Goal: Information Seeking & Learning: Learn about a topic

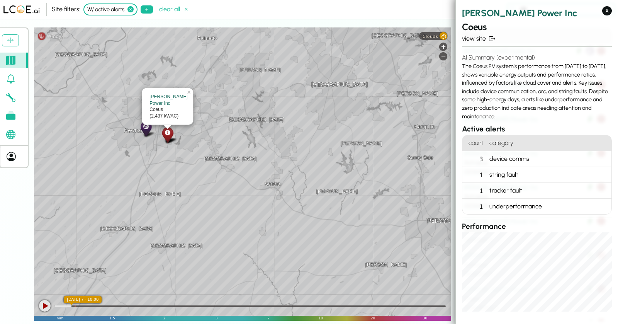
scroll to position [22, 0]
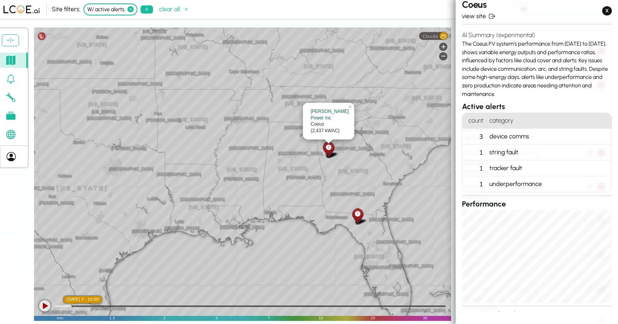
click at [131, 9] on icon at bounding box center [130, 9] width 6 height 6
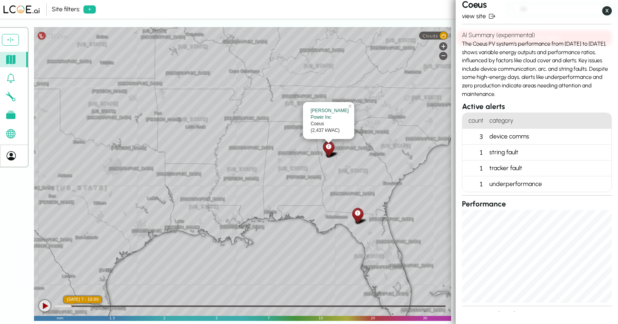
click at [606, 8] on button "X" at bounding box center [607, 10] width 10 height 9
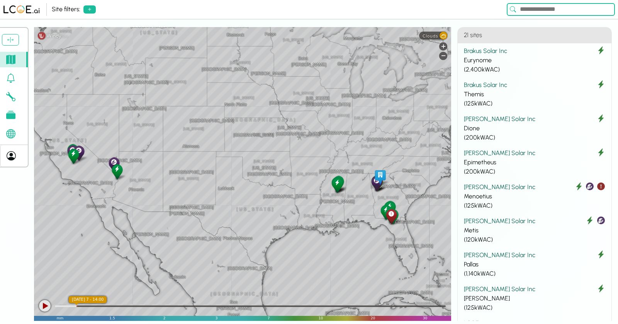
drag, startPoint x: 292, startPoint y: 161, endPoint x: 278, endPoint y: 178, distance: 22.0
click at [278, 178] on div "[GEOGRAPHIC_DATA] [GEOGRAPHIC_DATA] [GEOGRAPHIC_DATA] [US_STATE] [US_STATE] [GE…" at bounding box center [242, 173] width 417 height 293
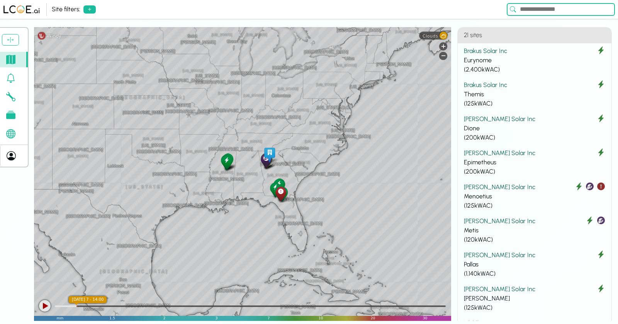
drag, startPoint x: 351, startPoint y: 174, endPoint x: 236, endPoint y: 152, distance: 116.9
click at [236, 152] on div "[GEOGRAPHIC_DATA] [GEOGRAPHIC_DATA] [GEOGRAPHIC_DATA] [US_STATE] [US_STATE] [GE…" at bounding box center [242, 173] width 417 height 293
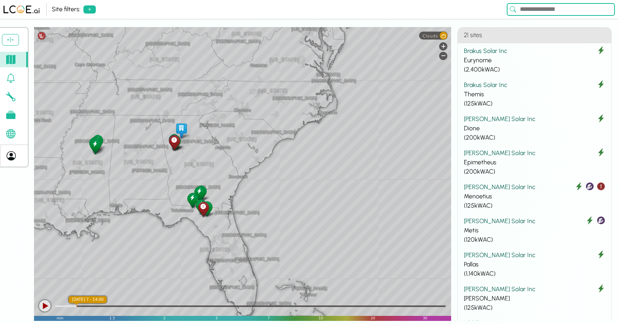
drag, startPoint x: 347, startPoint y: 114, endPoint x: 193, endPoint y: 122, distance: 154.3
click at [193, 122] on div "[GEOGRAPHIC_DATA] [US_STATE] [GEOGRAPHIC_DATA] [GEOGRAPHIC_DATA] [GEOGRAPHIC_DA…" at bounding box center [242, 173] width 417 height 293
click at [46, 291] on div at bounding box center [45, 306] width 12 height 12
click at [49, 291] on div at bounding box center [45, 306] width 12 height 12
click at [87, 10] on icon at bounding box center [90, 9] width 6 height 6
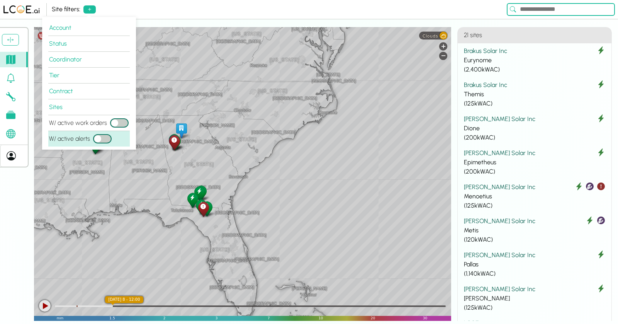
click at [109, 137] on button "W/ active alerts" at bounding box center [102, 138] width 19 height 9
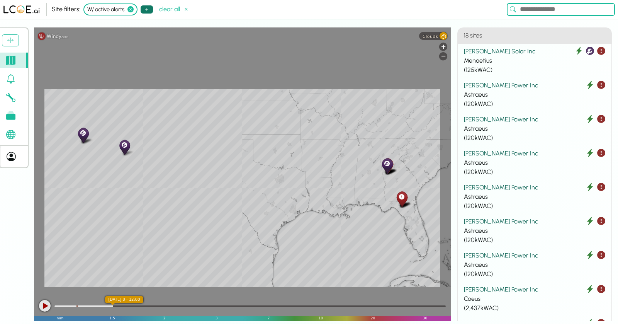
click at [147, 10] on icon at bounding box center [147, 9] width 6 height 6
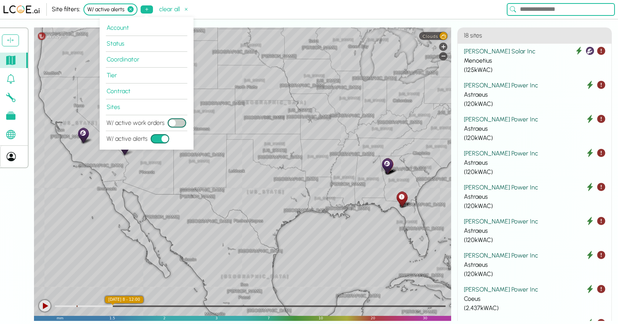
click at [366, 119] on div "[GEOGRAPHIC_DATA] [GEOGRAPHIC_DATA] [GEOGRAPHIC_DATA] [US_STATE] [US_STATE] [GE…" at bounding box center [242, 173] width 417 height 293
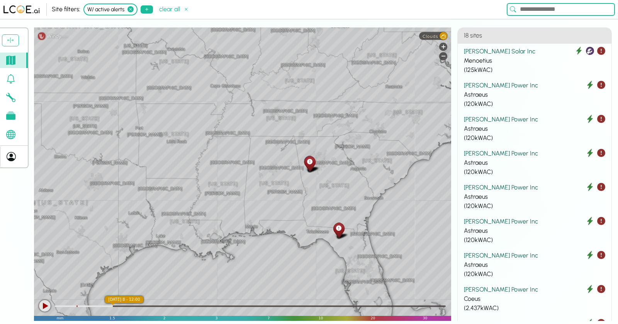
drag, startPoint x: 204, startPoint y: 87, endPoint x: 190, endPoint y: 80, distance: 15.9
click at [190, 80] on div "[GEOGRAPHIC_DATA] [US_STATE][GEOGRAPHIC_DATA] [GEOGRAPHIC_DATA] [GEOGRAPHIC_DAT…" at bounding box center [242, 173] width 417 height 293
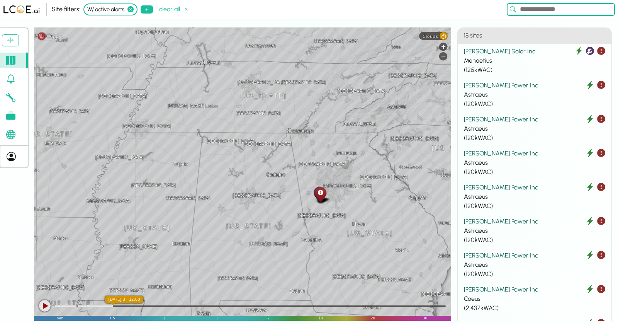
click at [505, 85] on div "[PERSON_NAME] Power Inc" at bounding box center [534, 85] width 141 height 9
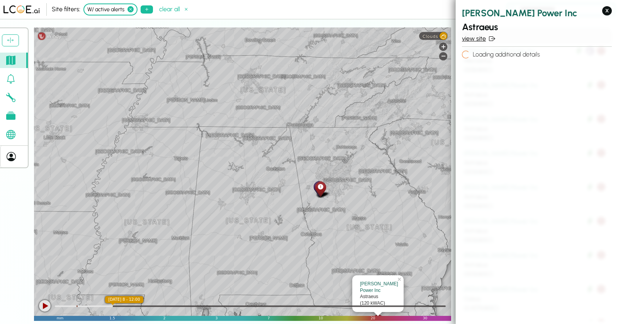
click at [484, 39] on link "view site" at bounding box center [537, 38] width 150 height 9
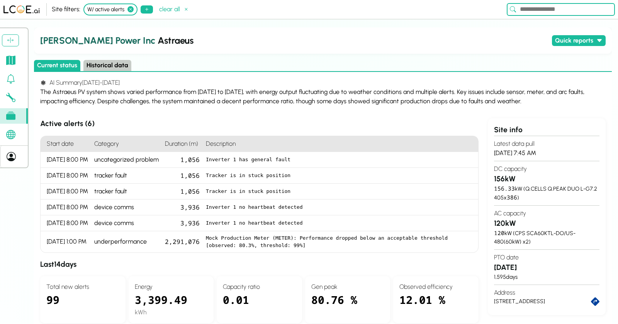
drag, startPoint x: 519, startPoint y: 100, endPoint x: 41, endPoint y: 95, distance: 477.7
click at [41, 95] on div "The Astraeus PV system shows varied performance from [DATE] to [DATE], with ene…" at bounding box center [322, 96] width 565 height 19
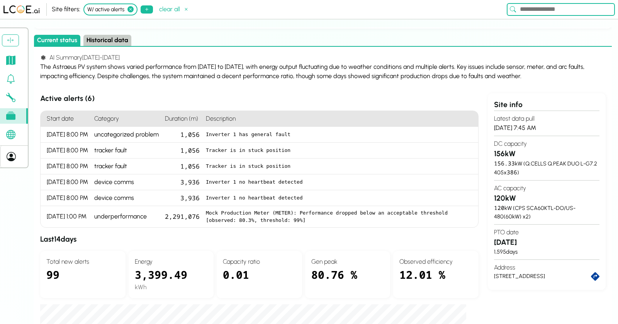
scroll to position [7, 0]
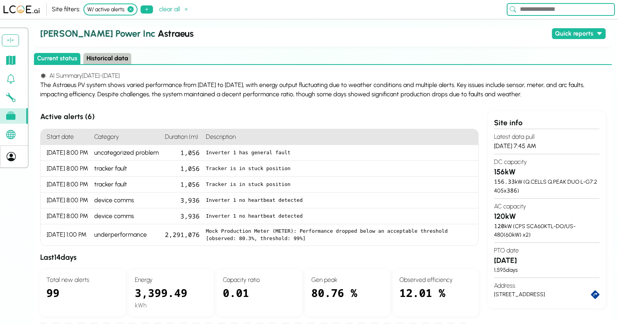
click at [107, 59] on button "Historical data" at bounding box center [107, 58] width 48 height 11
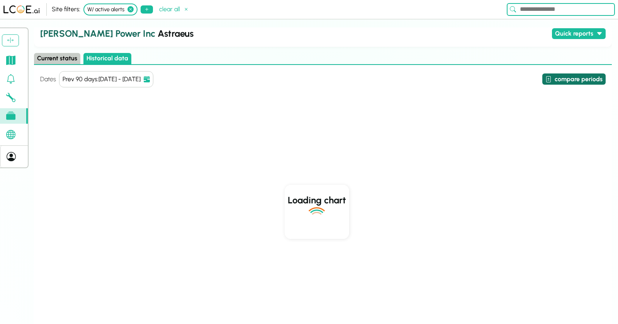
click at [556, 78] on button "compare periods" at bounding box center [573, 78] width 63 height 11
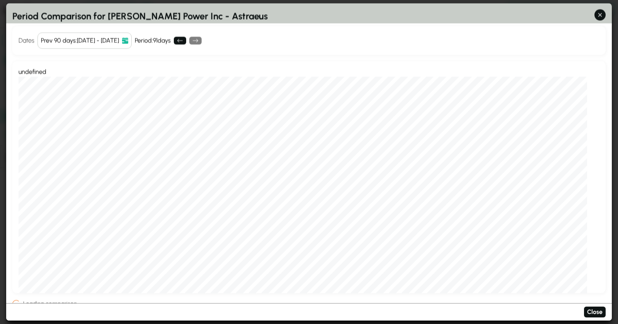
click at [128, 40] on icon at bounding box center [125, 40] width 6 height 6
click at [128, 42] on icon at bounding box center [125, 40] width 6 height 6
click at [111, 40] on div "Prev 90 days : [DATE] - [DATE]" at bounding box center [80, 40] width 78 height 9
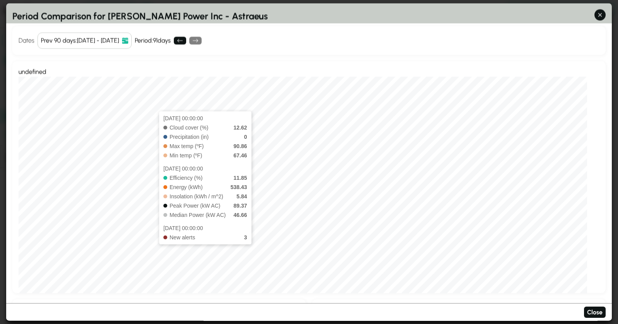
scroll to position [14, 0]
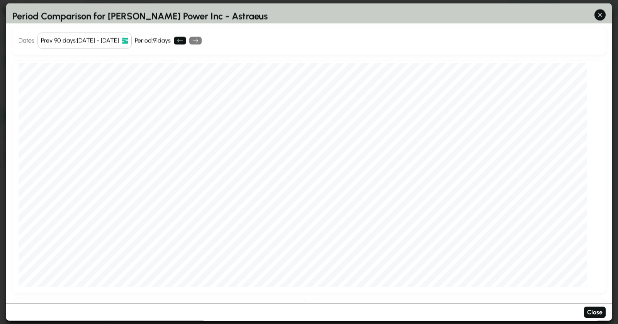
click at [128, 41] on icon at bounding box center [125, 40] width 6 height 6
click at [99, 39] on div "Prev 90 days : [DATE] - [DATE]" at bounding box center [80, 40] width 78 height 9
click at [119, 37] on div "Prev 90 days : [DATE] - [DATE]" at bounding box center [80, 40] width 78 height 9
click at [128, 40] on icon at bounding box center [125, 40] width 6 height 6
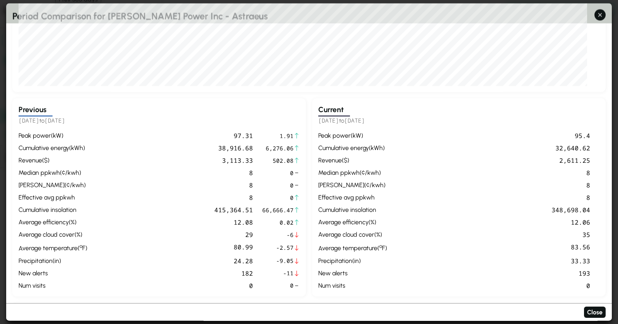
scroll to position [218, 0]
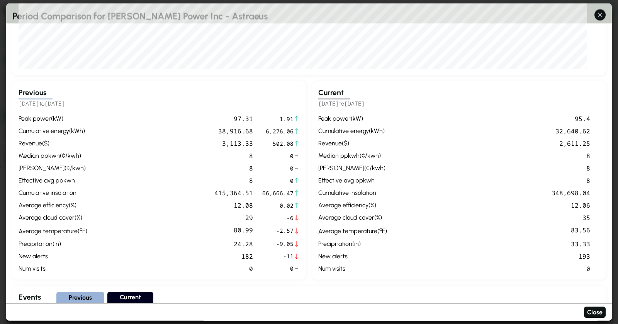
drag, startPoint x: 319, startPoint y: 129, endPoint x: 519, endPoint y: 117, distance: 200.8
click at [518, 117] on div "peak power ( kW ) 95.4 cumulative energy ( kWh ) 32,640.62 revenue ( $ ) 2,611.…" at bounding box center [458, 193] width 281 height 159
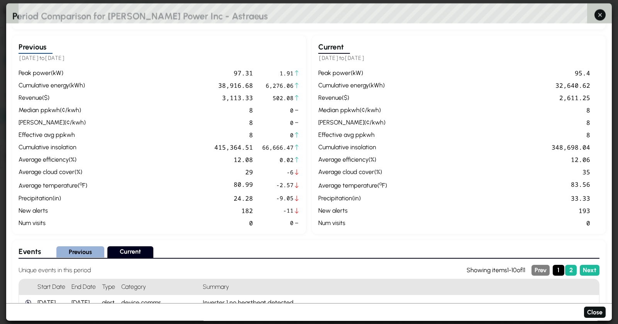
scroll to position [256, 0]
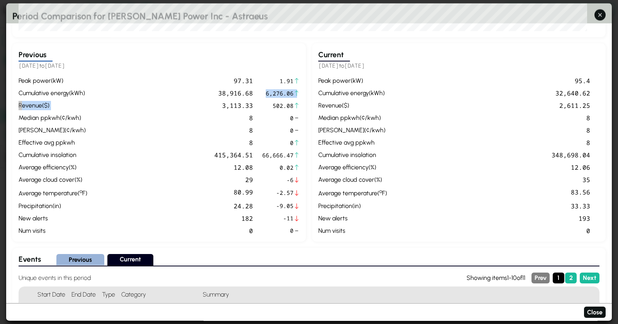
drag, startPoint x: 253, startPoint y: 95, endPoint x: 201, endPoint y: 99, distance: 52.7
click at [201, 99] on div "peak power ( kW ) 97.31 1.91 cumulative energy ( kWh ) 38,916.68 6,276.06 reven…" at bounding box center [159, 155] width 281 height 159
click at [276, 92] on span "6,276.06" at bounding box center [277, 93] width 31 height 8
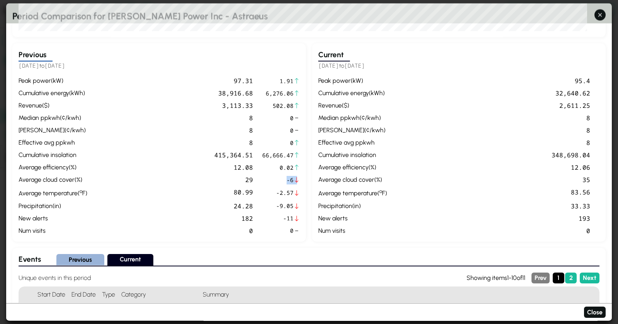
click at [256, 182] on div "peak power ( kW ) 97.31 1.91 cumulative energy ( kWh ) 38,916.68 6,276.06 reven…" at bounding box center [159, 155] width 281 height 159
drag, startPoint x: 289, startPoint y: 209, endPoint x: 248, endPoint y: 215, distance: 41.1
click at [252, 214] on div "peak power ( kW ) 97.31 1.91 cumulative energy ( kWh ) 38,916.68 6,276.06 reven…" at bounding box center [159, 155] width 281 height 159
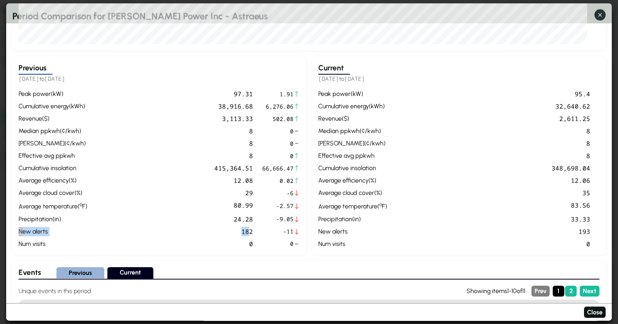
click at [556, 16] on icon "button" at bounding box center [600, 15] width 8 height 8
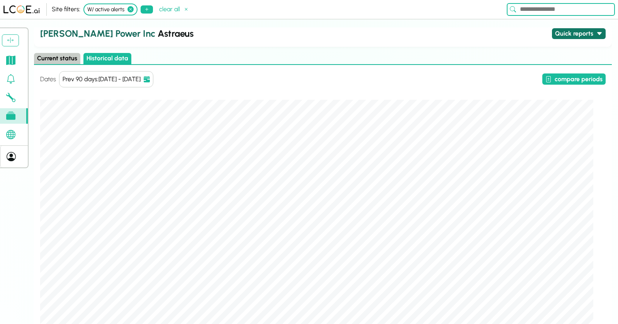
click at [556, 32] on button "Quick reports" at bounding box center [579, 33] width 54 height 11
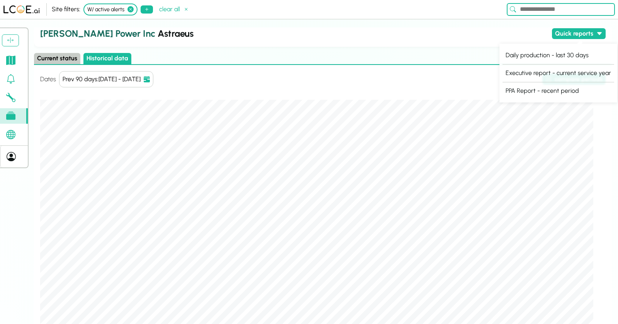
click at [385, 37] on h2 "[PERSON_NAME] Power Inc Astraeus" at bounding box center [294, 34] width 509 height 14
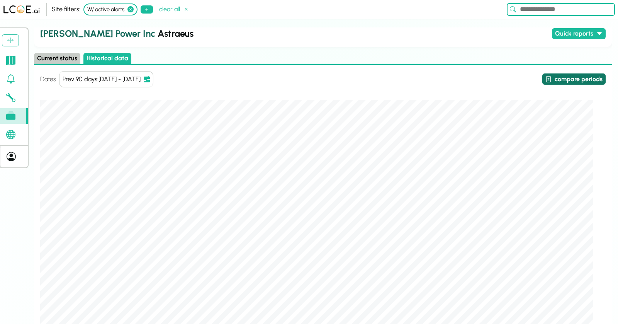
click at [556, 80] on button "compare periods" at bounding box center [573, 78] width 63 height 11
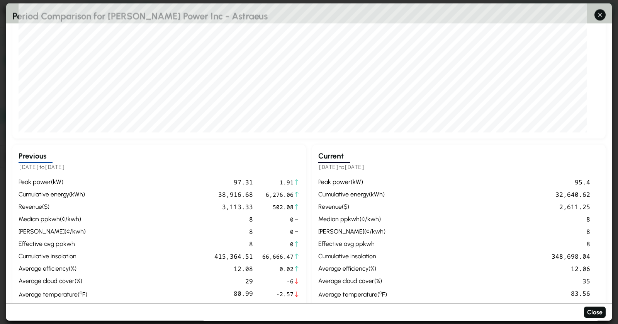
scroll to position [156, 0]
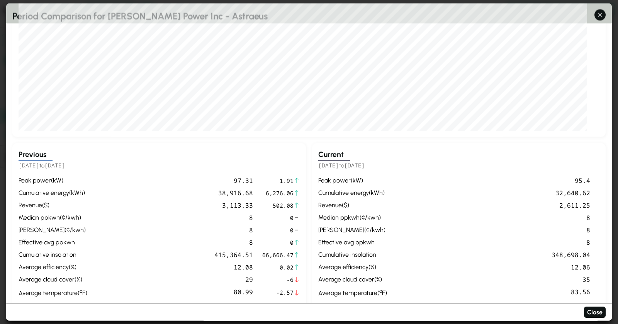
click at [556, 204] on div "2,611.25" at bounding box center [490, 205] width 200 height 9
click at [367, 215] on div "median ppkwh ( ¢/kwh )" at bounding box center [352, 217] width 69 height 9
click at [371, 219] on div "median ppkwh ( ¢/kwh )" at bounding box center [352, 217] width 69 height 9
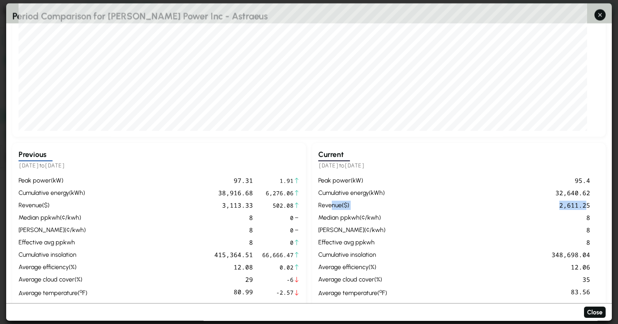
drag, startPoint x: 332, startPoint y: 203, endPoint x: 584, endPoint y: 207, distance: 252.2
click at [556, 207] on div "peak power ( kW ) 95.4 cumulative energy ( kWh ) 32,640.62 revenue ( $ ) 2,611.…" at bounding box center [458, 255] width 281 height 159
drag, startPoint x: 600, startPoint y: 206, endPoint x: 321, endPoint y: 204, distance: 279.6
click at [321, 204] on div "Current [DATE] to [DATE] peak power ( kW ) 95.4 cumulative energy ( kWh ) 32,64…" at bounding box center [458, 242] width 293 height 198
click at [56, 213] on div "median ppkwh ( ¢/kwh )" at bounding box center [53, 217] width 69 height 9
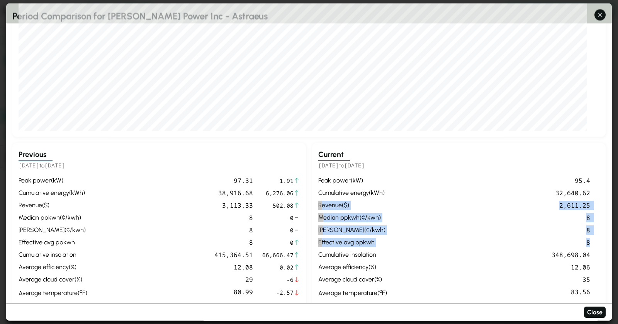
drag, startPoint x: 599, startPoint y: 236, endPoint x: 318, endPoint y: 203, distance: 283.4
click at [318, 203] on div "Current [DATE] to [DATE] peak power ( kW ) 95.4 cumulative energy ( kWh ) 32,64…" at bounding box center [458, 242] width 293 height 198
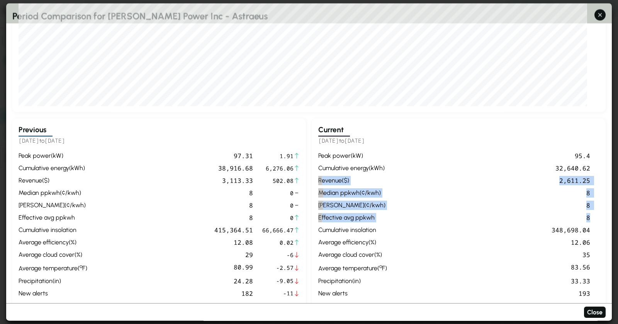
scroll to position [189, 0]
